Goal: Information Seeking & Learning: Learn about a topic

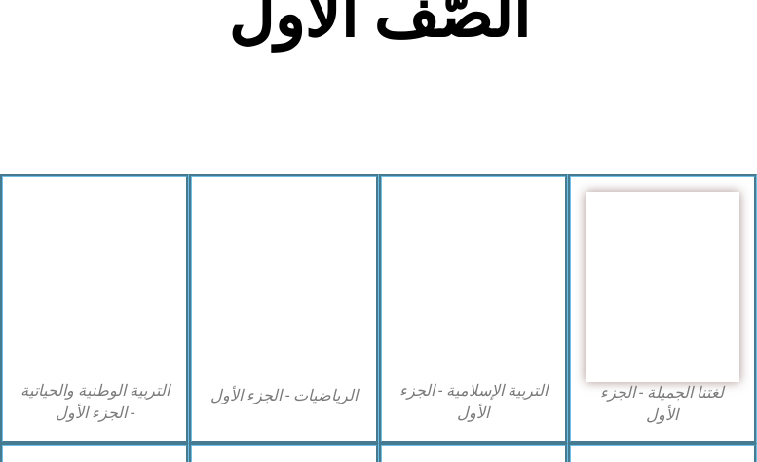
scroll to position [487, 0]
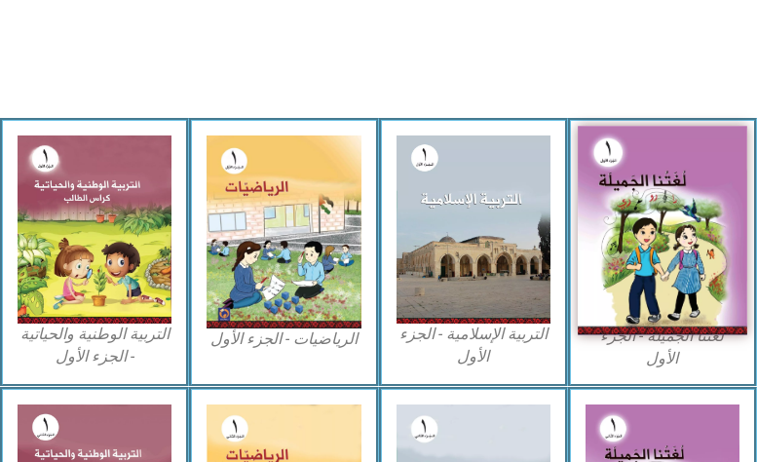
click at [682, 216] on img at bounding box center [662, 230] width 169 height 209
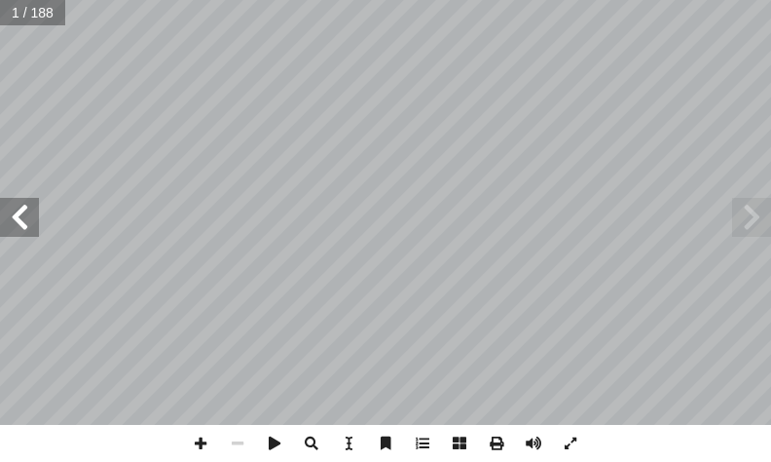
click at [7, 215] on span at bounding box center [19, 217] width 39 height 39
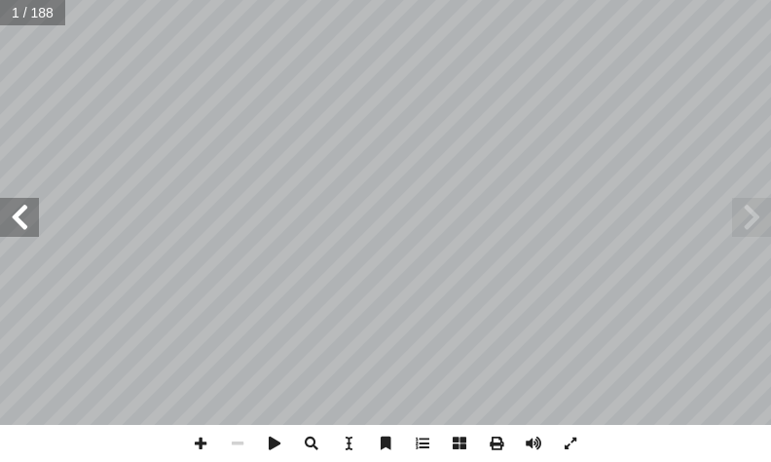
click at [7, 215] on span at bounding box center [19, 217] width 39 height 39
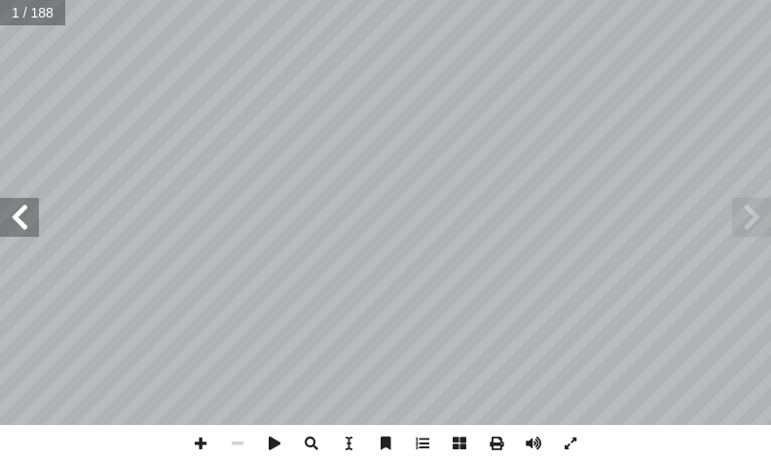
click at [7, 215] on span at bounding box center [19, 217] width 39 height 39
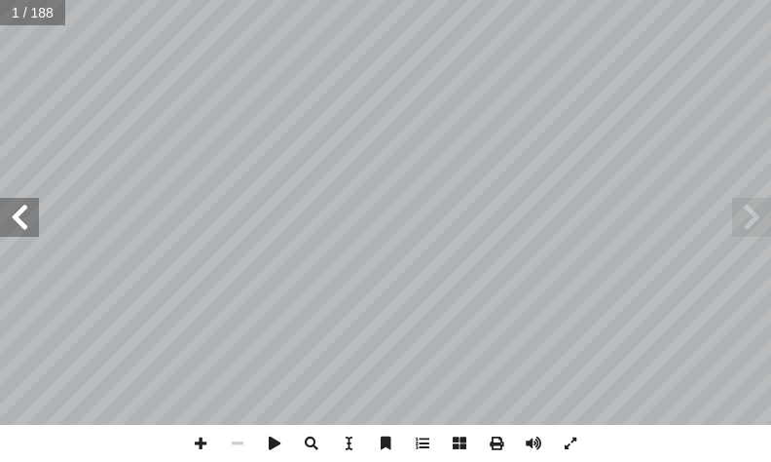
click at [7, 215] on span at bounding box center [19, 217] width 39 height 39
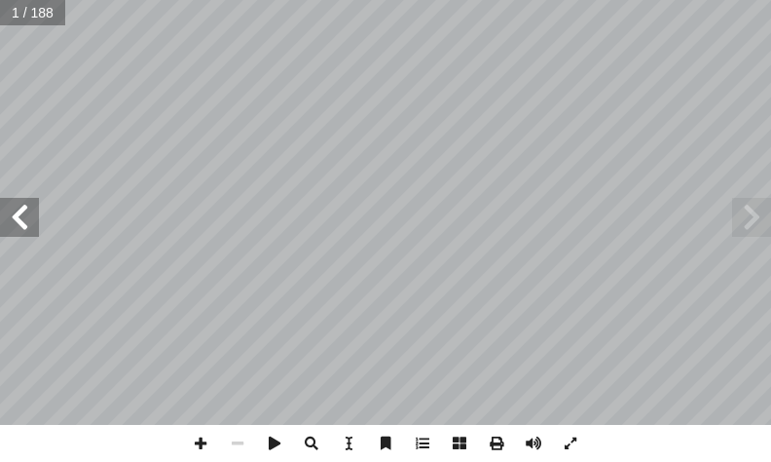
click at [7, 215] on span at bounding box center [19, 217] width 39 height 39
click at [6, 215] on span at bounding box center [19, 217] width 39 height 39
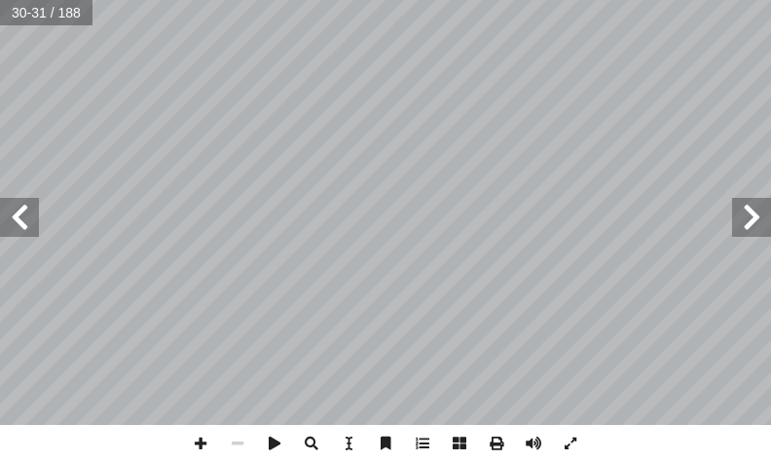
click at [6, 215] on span at bounding box center [19, 217] width 39 height 39
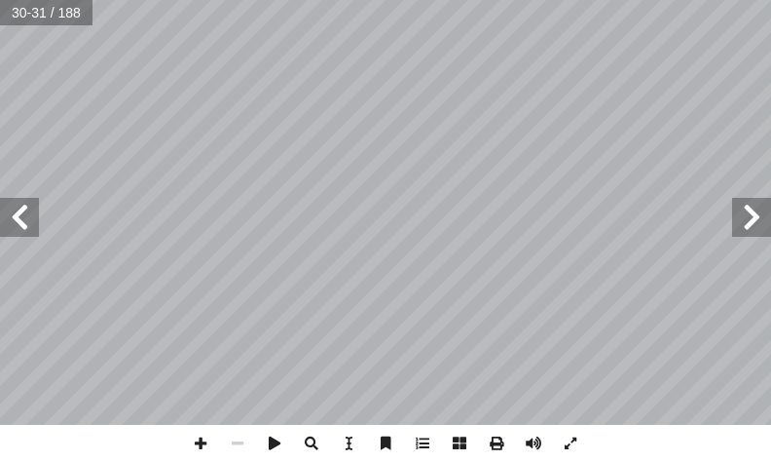
click at [6, 215] on span at bounding box center [19, 217] width 39 height 39
click at [10, 211] on span at bounding box center [19, 217] width 39 height 39
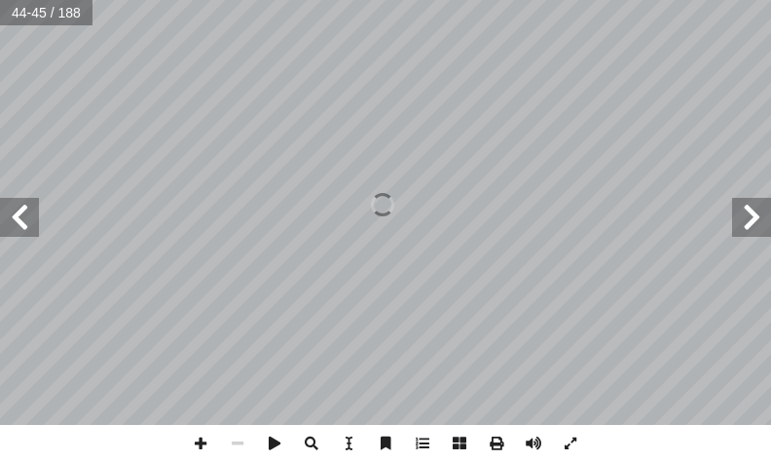
click at [10, 211] on span at bounding box center [19, 217] width 39 height 39
click at [758, 229] on span at bounding box center [751, 217] width 39 height 39
click at [199, 442] on span at bounding box center [200, 443] width 37 height 37
click at [207, 439] on span at bounding box center [200, 443] width 37 height 37
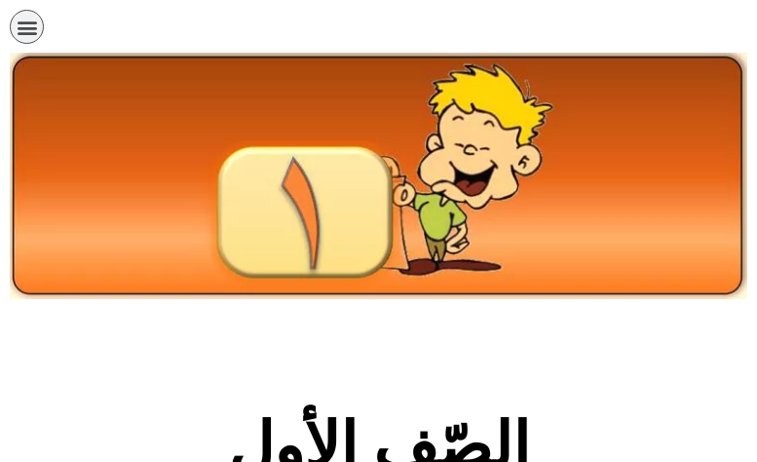
scroll to position [487, 0]
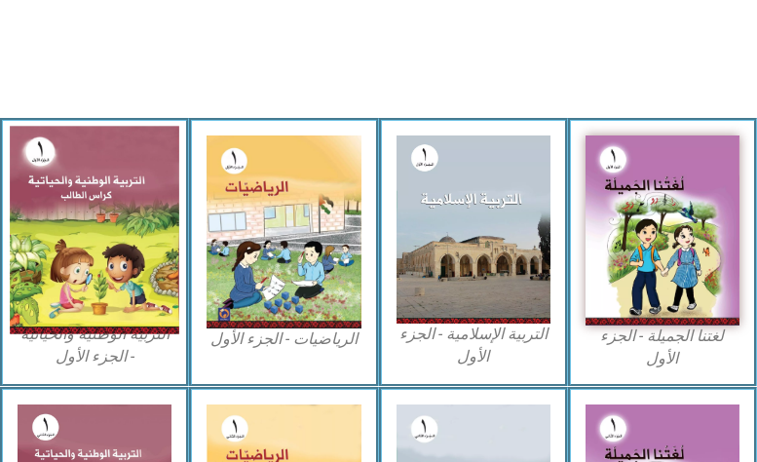
click at [44, 248] on img at bounding box center [94, 229] width 169 height 207
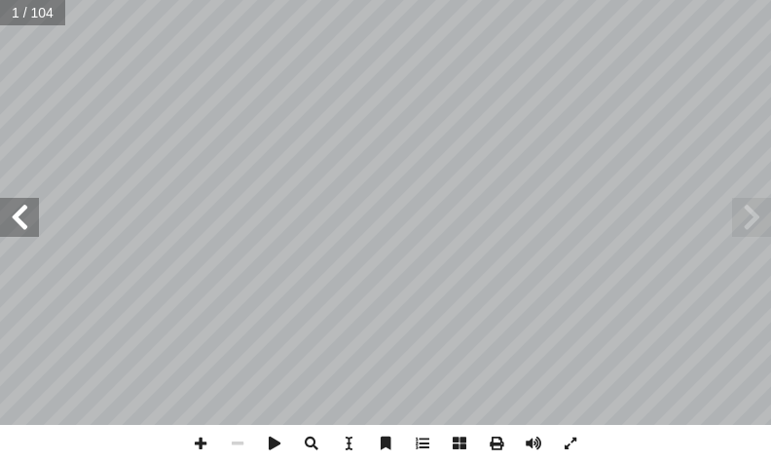
click at [30, 223] on span at bounding box center [19, 217] width 39 height 39
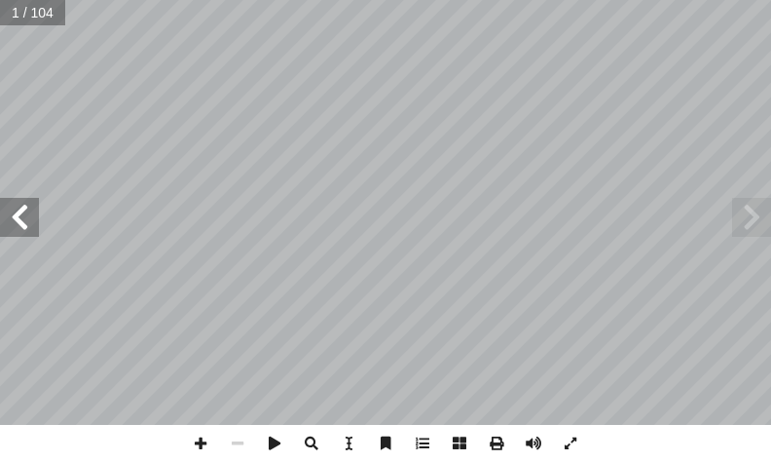
click at [30, 223] on span at bounding box center [19, 217] width 39 height 39
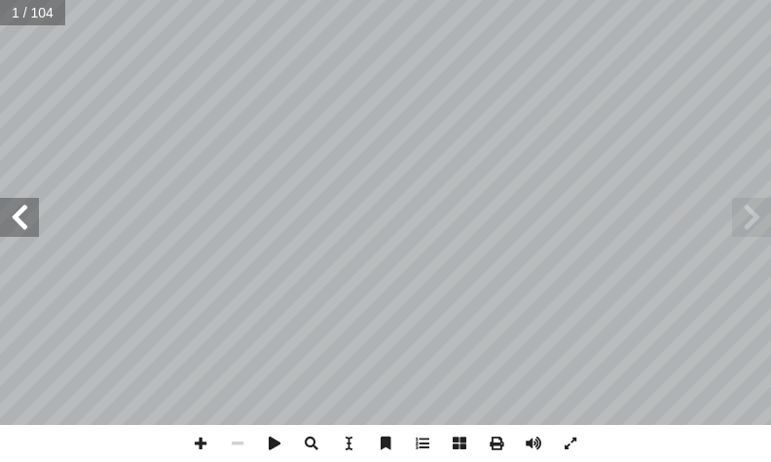
click at [30, 223] on span at bounding box center [19, 217] width 39 height 39
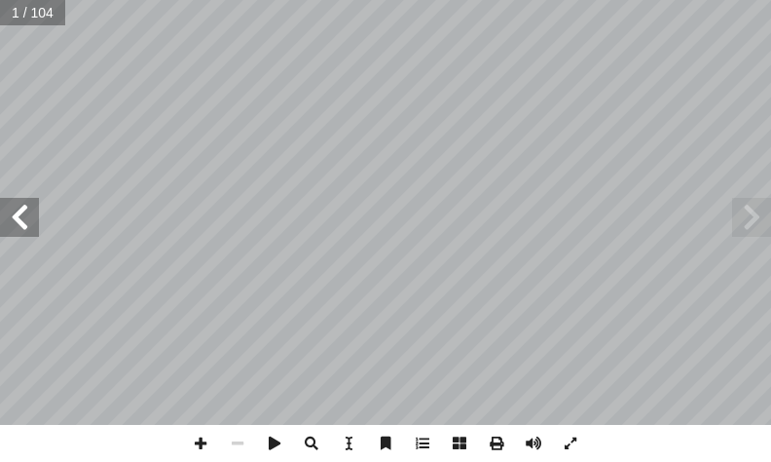
click at [30, 223] on span at bounding box center [19, 217] width 39 height 39
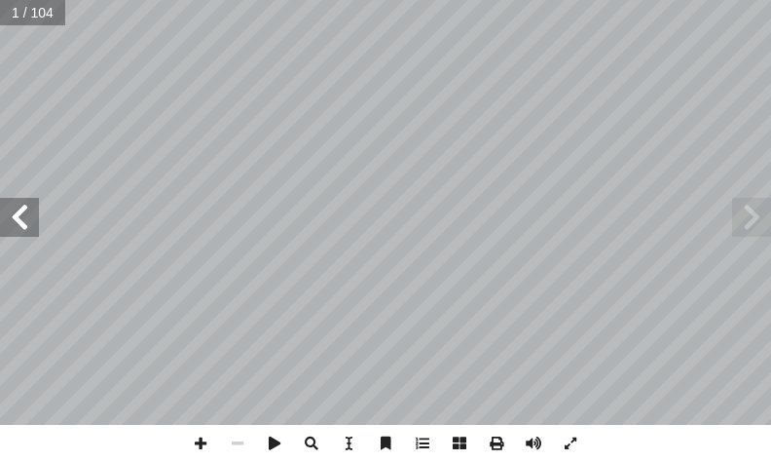
click at [30, 223] on span at bounding box center [19, 217] width 39 height 39
click at [14, 220] on span at bounding box center [19, 217] width 39 height 39
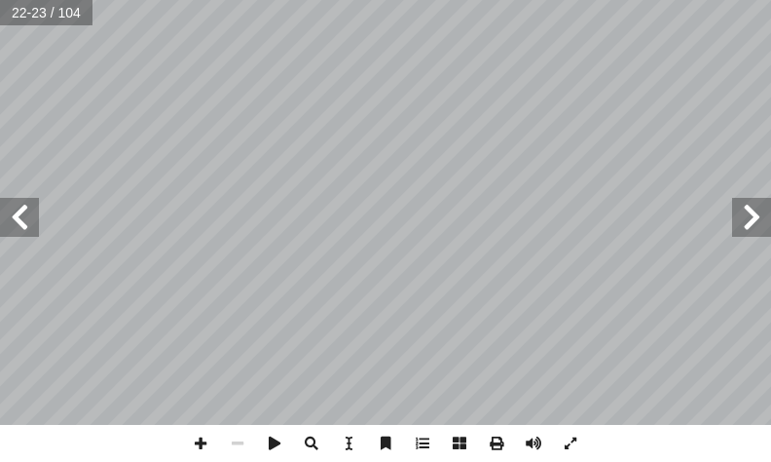
click at [14, 220] on span at bounding box center [19, 217] width 39 height 39
click at [13, 205] on span at bounding box center [19, 217] width 39 height 39
click at [29, 224] on span at bounding box center [19, 217] width 39 height 39
click at [194, 448] on span at bounding box center [200, 443] width 37 height 37
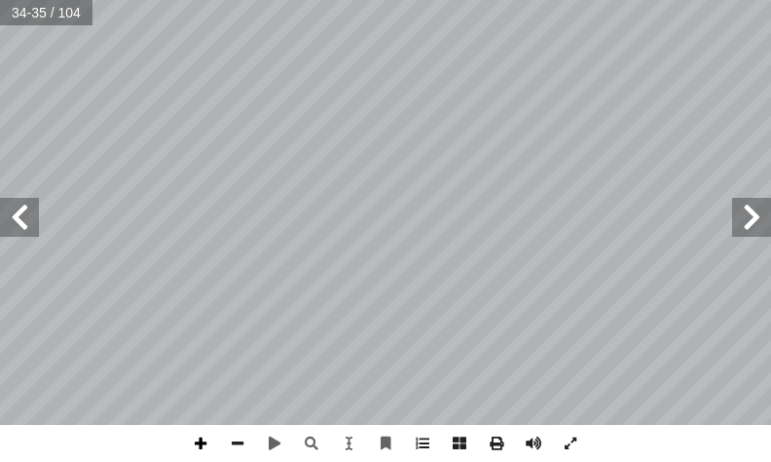
click at [201, 429] on span at bounding box center [200, 443] width 37 height 37
click at [231, 451] on span at bounding box center [237, 443] width 37 height 37
click at [8, 222] on span at bounding box center [19, 217] width 39 height 39
click at [521, 433] on div "3 ٢ بي ِ قار أ � ُ ة َ ر َ : شَج ١ شاط َ ن ن: ْ ي َ ت َ ي ِ ت آ ل� � ِ ن ْ تي َ…" at bounding box center [385, 231] width 771 height 462
click at [11, 215] on span at bounding box center [19, 217] width 39 height 39
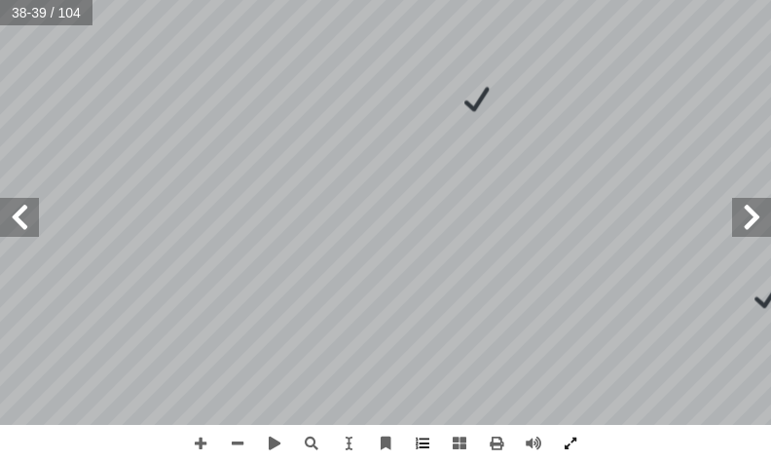
click at [0, 131] on html "الصفحة الرئيسية الصف الأول الصف الثاني الصف الثالث الصف الرابع الصف الخامس الصف…" at bounding box center [385, 65] width 771 height 131
click at [193, 436] on span at bounding box center [200, 443] width 37 height 37
click at [242, 433] on span at bounding box center [237, 443] width 37 height 37
